Goal: Navigation & Orientation: Find specific page/section

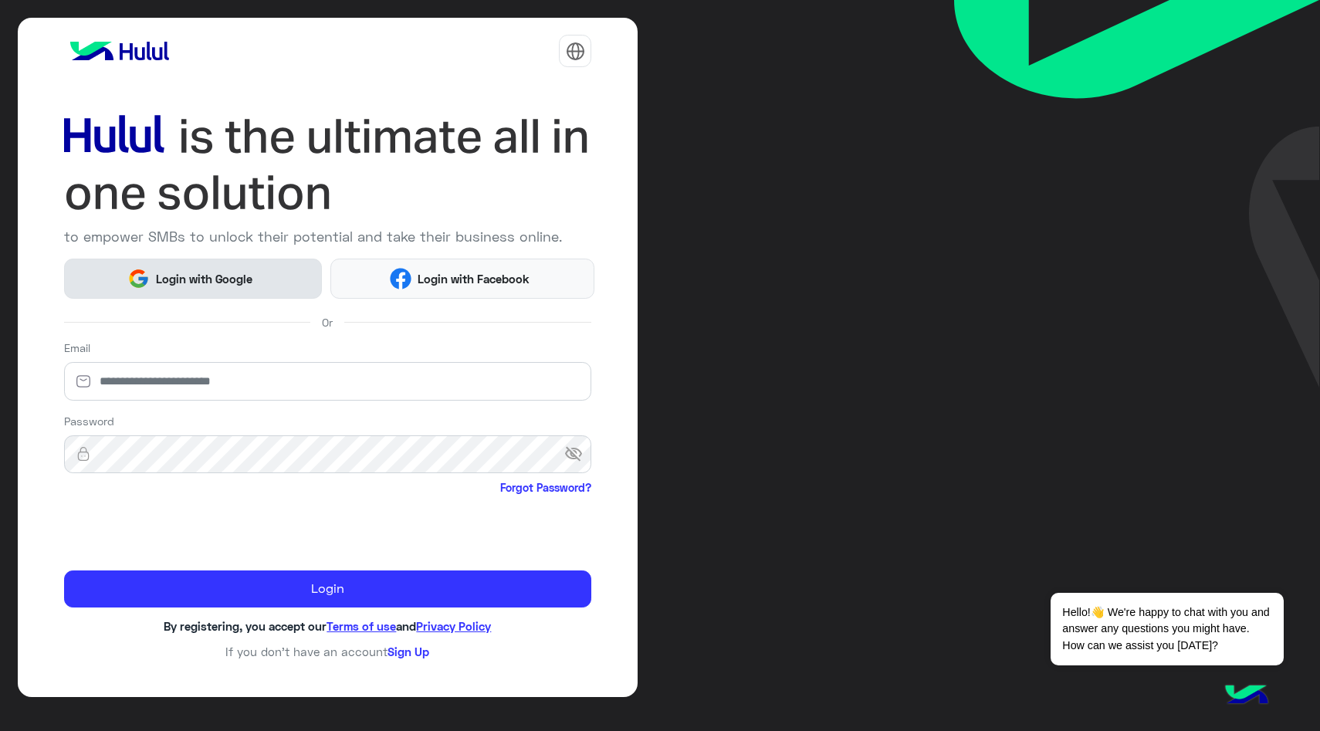
click at [250, 272] on span "Login with Google" at bounding box center [204, 279] width 108 height 18
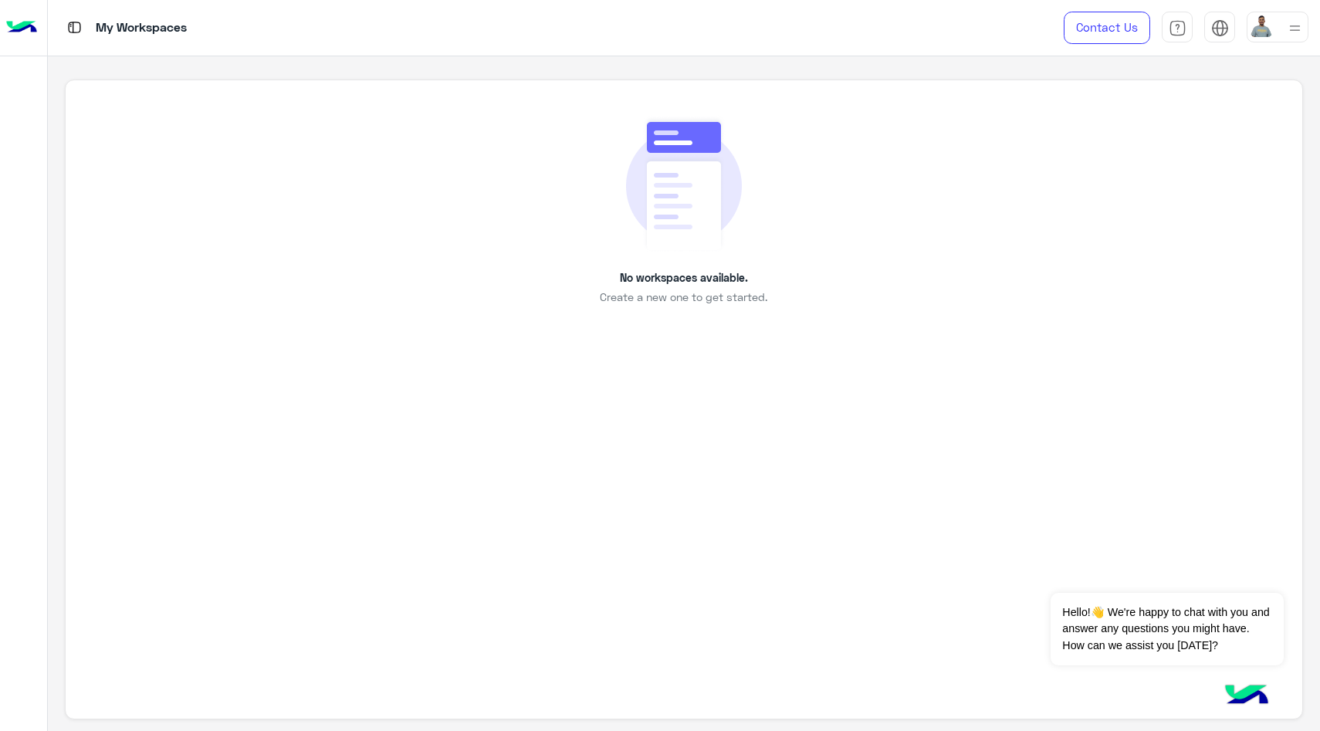
click at [634, 225] on img at bounding box center [684, 183] width 116 height 137
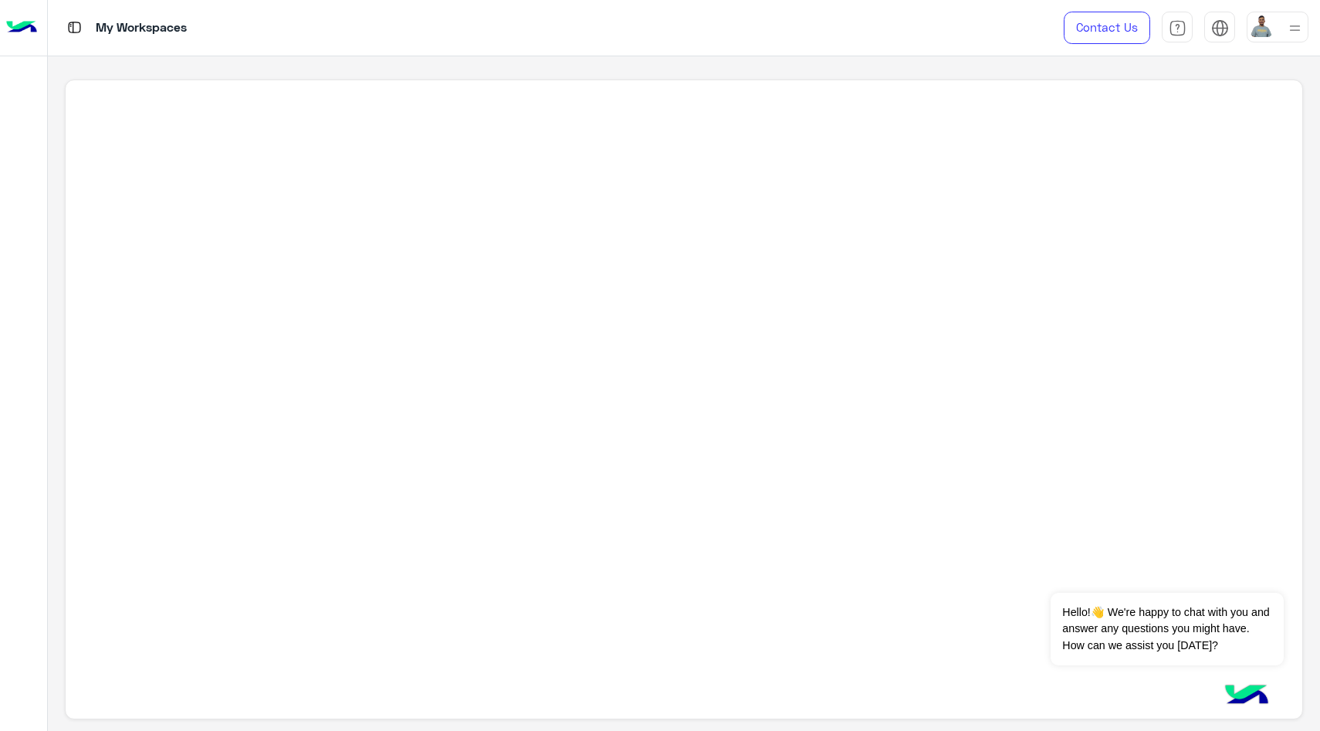
click at [16, 25] on img at bounding box center [21, 28] width 31 height 32
click at [35, 28] on img at bounding box center [21, 28] width 31 height 32
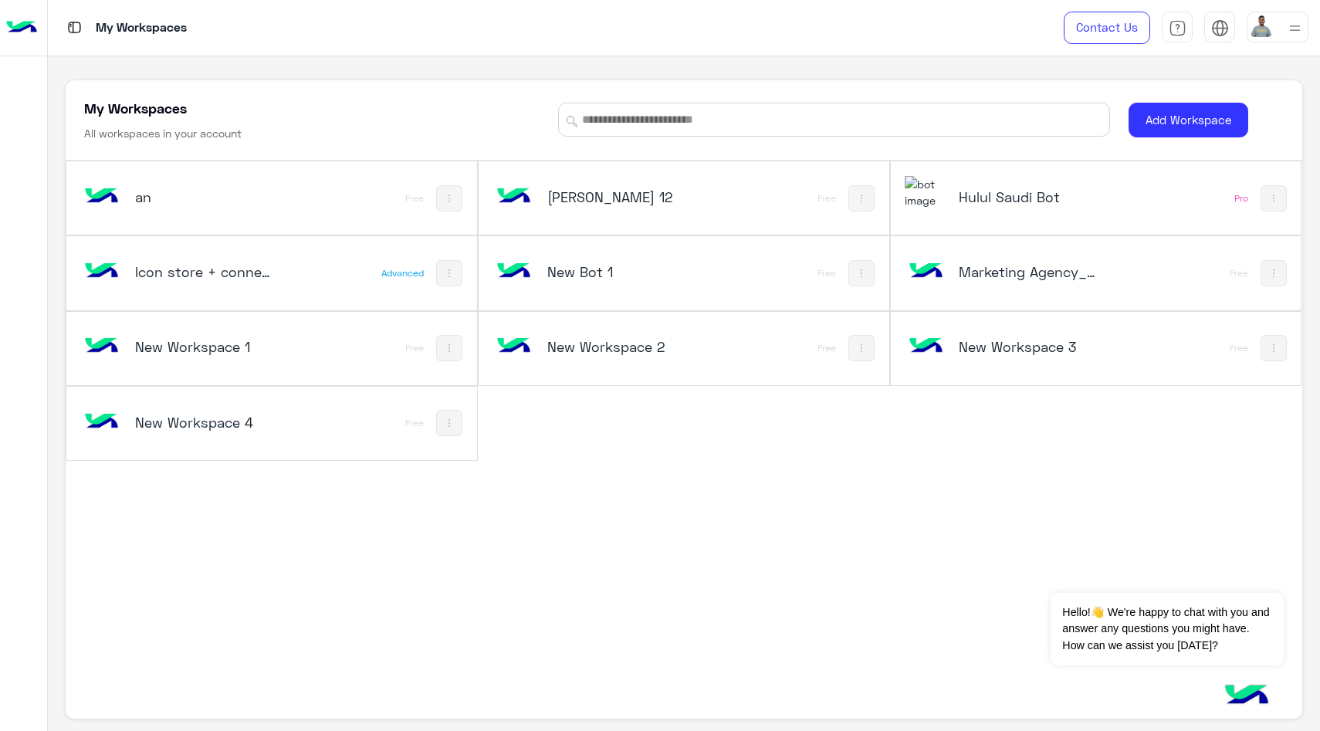
click at [1012, 367] on div "New Workspace 3" at bounding box center [1019, 348] width 229 height 45
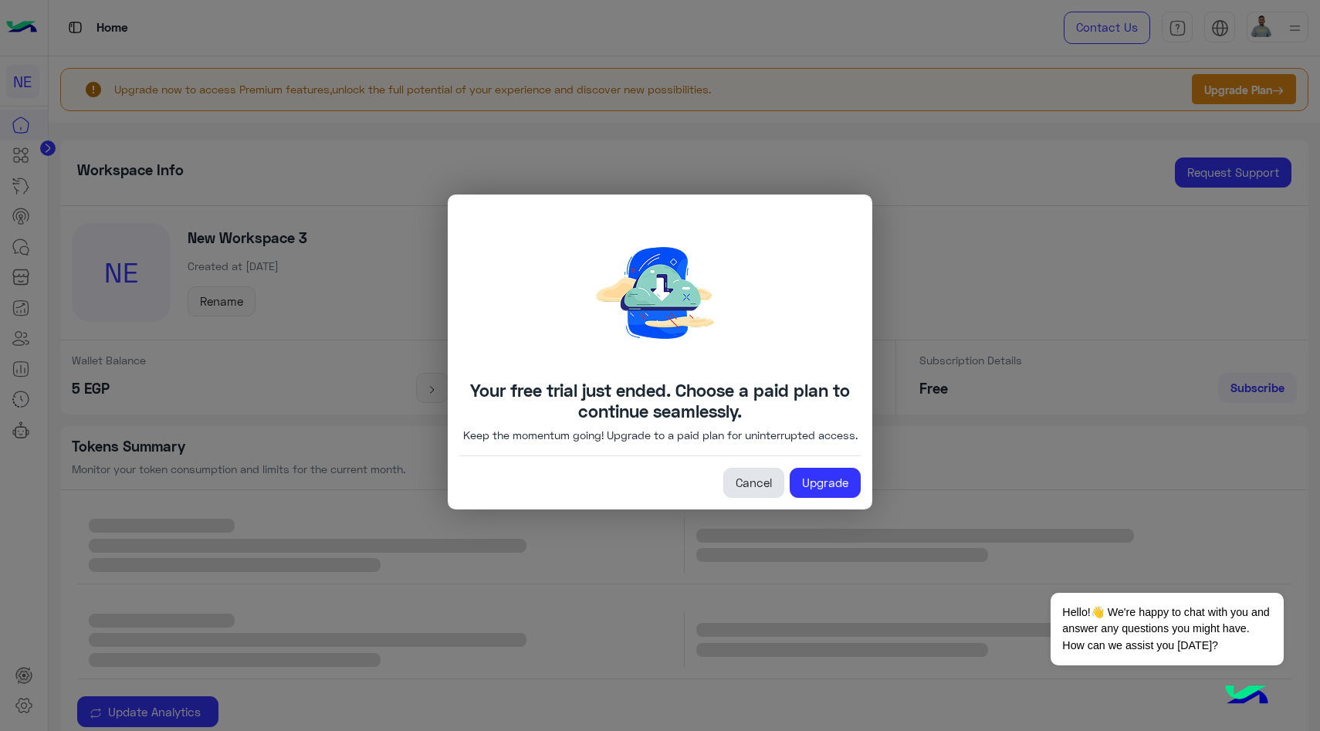
click at [765, 483] on link "Cancel" at bounding box center [753, 483] width 61 height 31
